Goal: Task Accomplishment & Management: Use online tool/utility

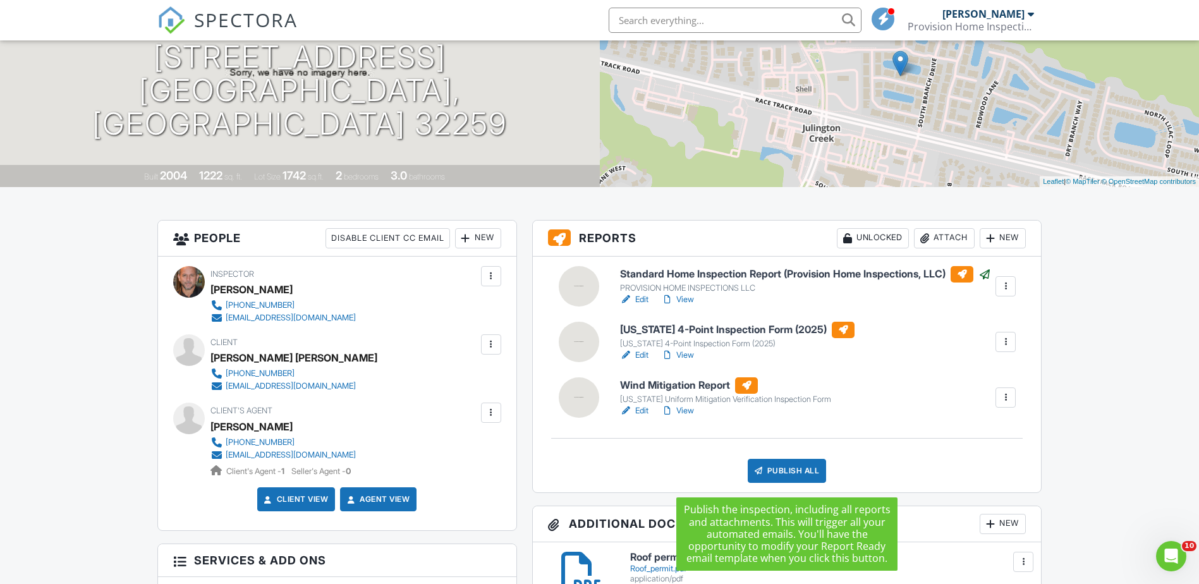
click at [779, 478] on div "Publish All" at bounding box center [787, 471] width 79 height 24
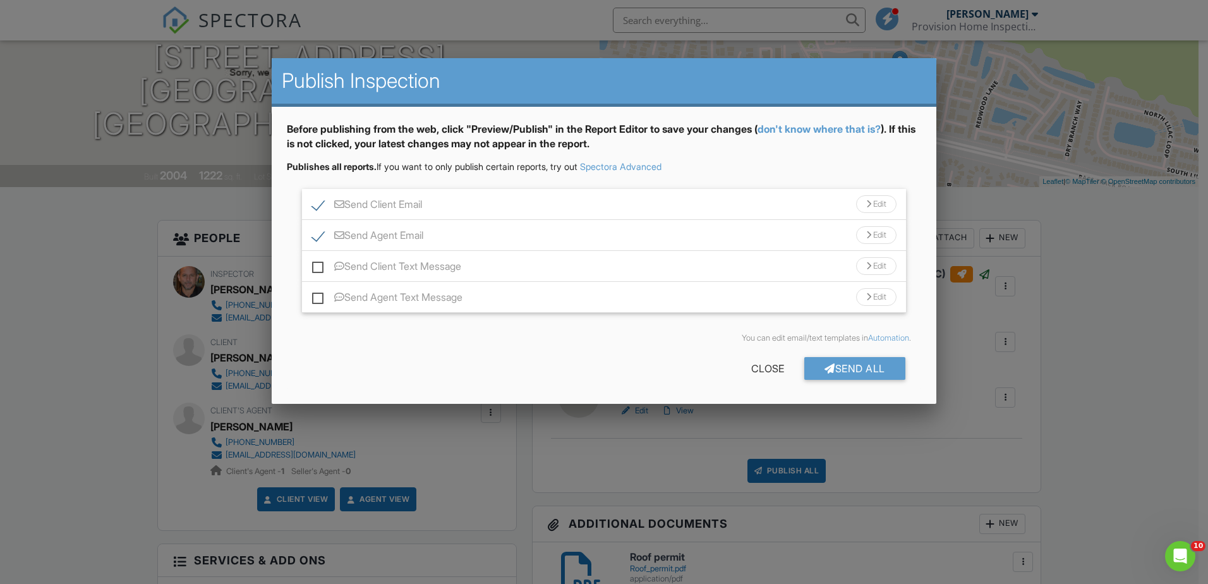
click at [313, 267] on label "Send Client Text Message" at bounding box center [386, 268] width 149 height 16
click at [313, 264] on input "Send Client Text Message" at bounding box center [316, 260] width 8 height 8
checkbox input "true"
click at [320, 297] on label "Send Agent Text Message" at bounding box center [387, 299] width 150 height 16
click at [320, 295] on input "Send Agent Text Message" at bounding box center [316, 291] width 8 height 8
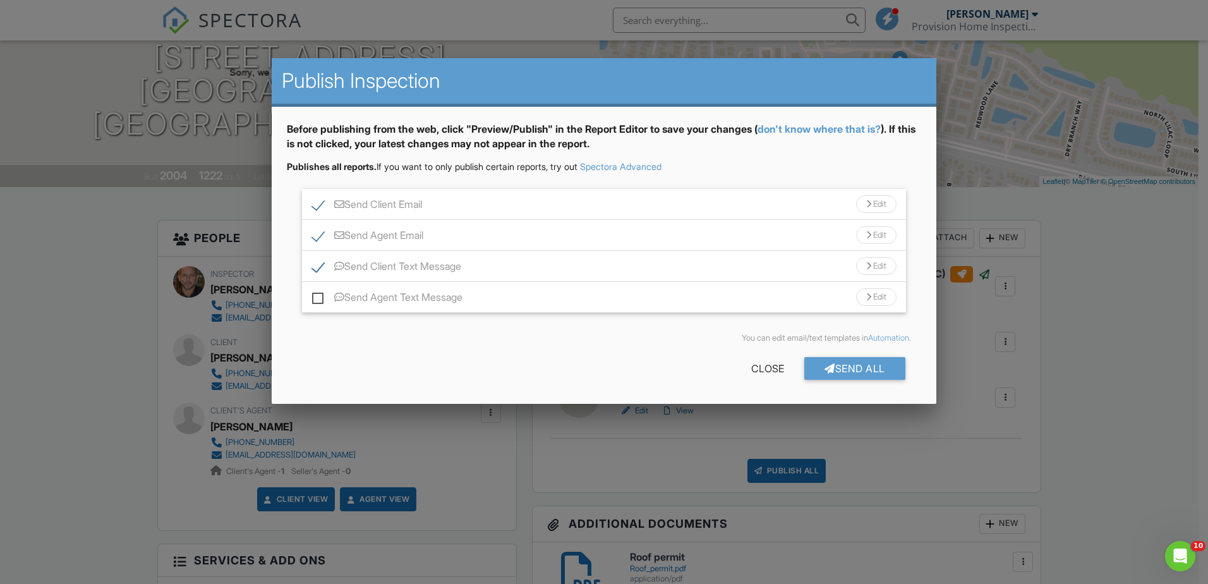
checkbox input "true"
click at [772, 370] on div "Close" at bounding box center [767, 368] width 73 height 23
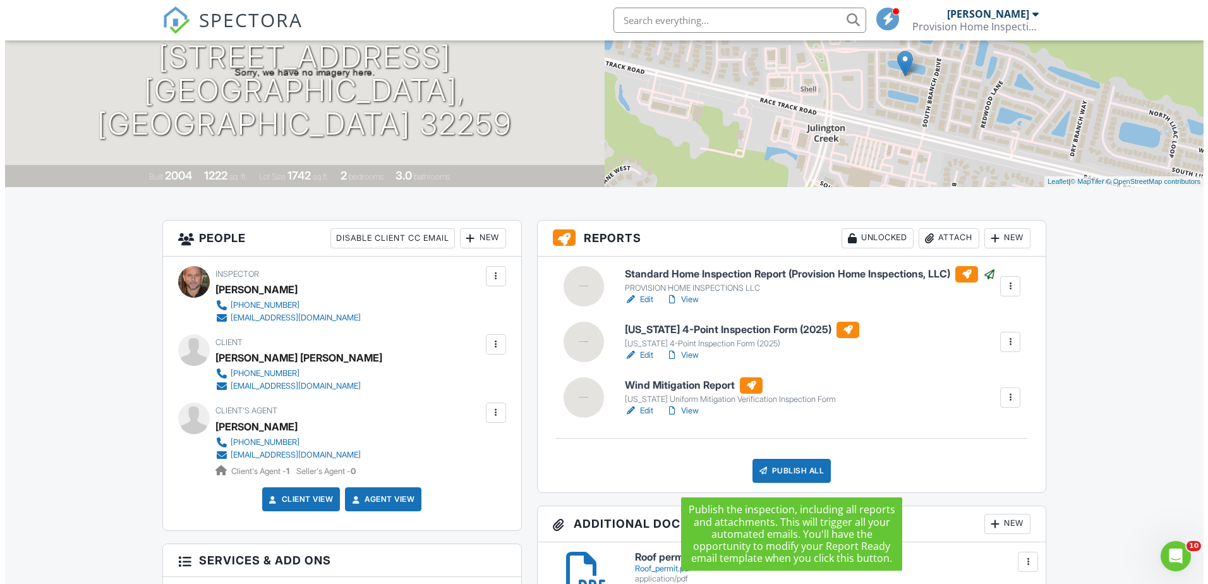
scroll to position [253, 0]
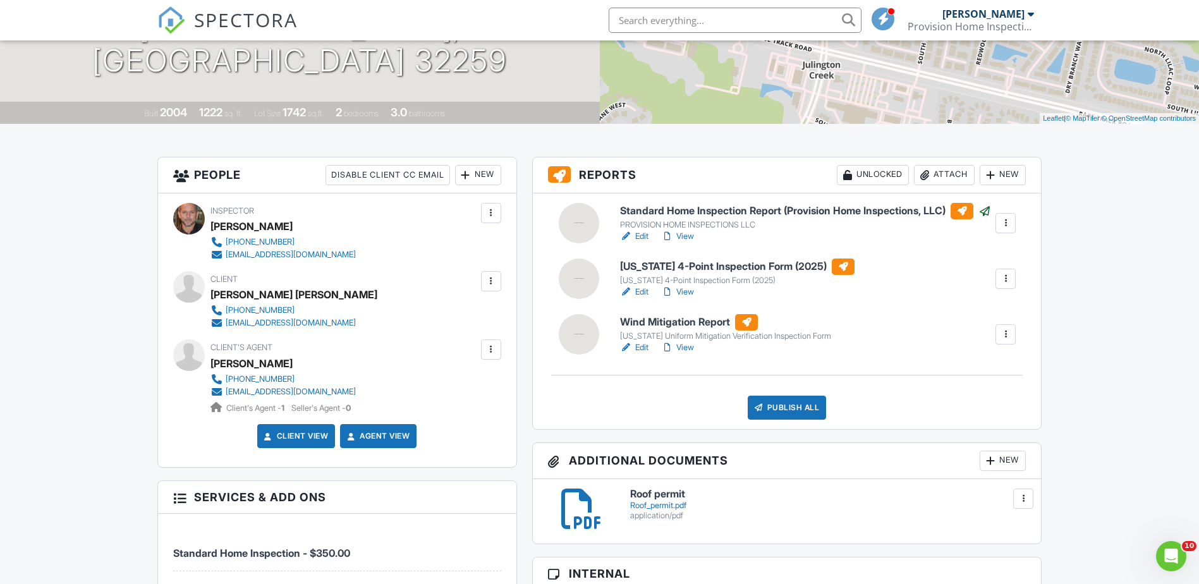
click at [787, 412] on div "Publish All" at bounding box center [787, 408] width 79 height 24
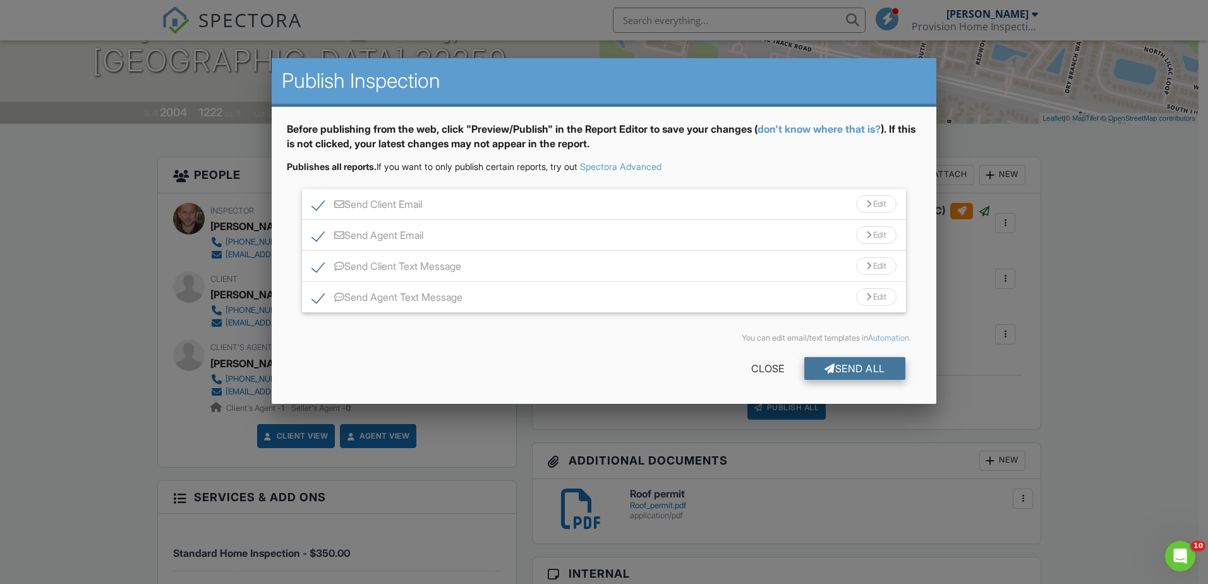
click at [837, 371] on div "Send All" at bounding box center [854, 368] width 101 height 23
